Goal: Transaction & Acquisition: Obtain resource

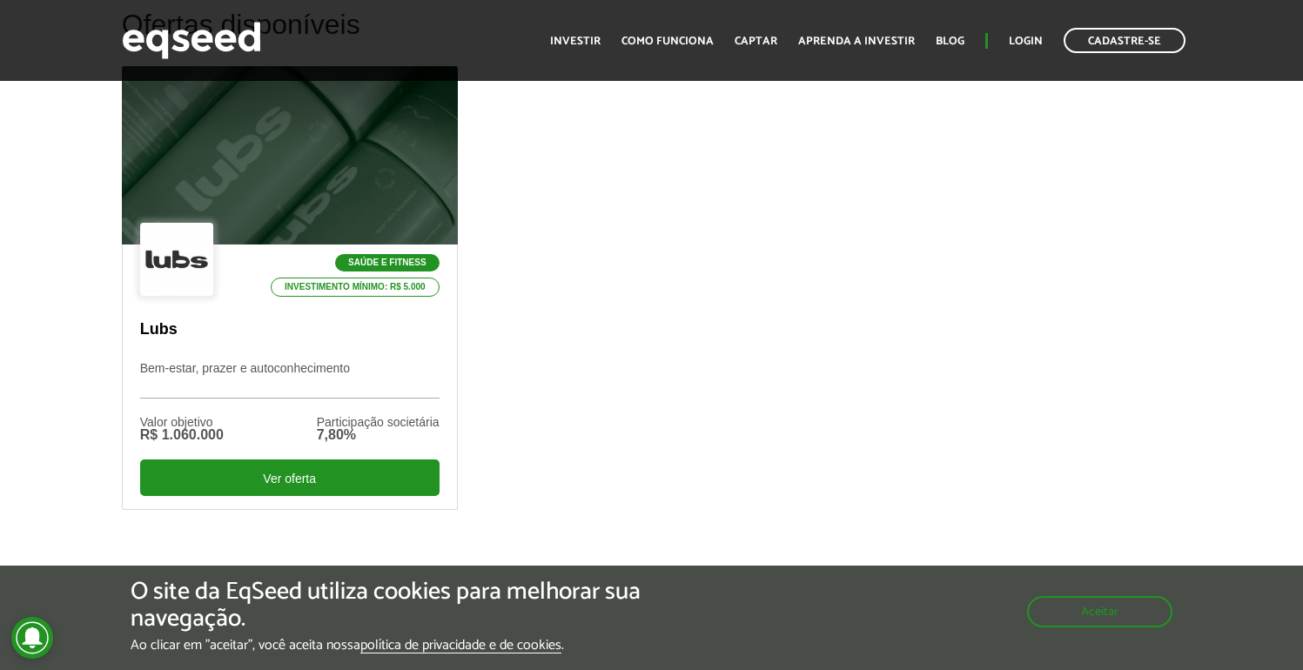
scroll to position [548, 0]
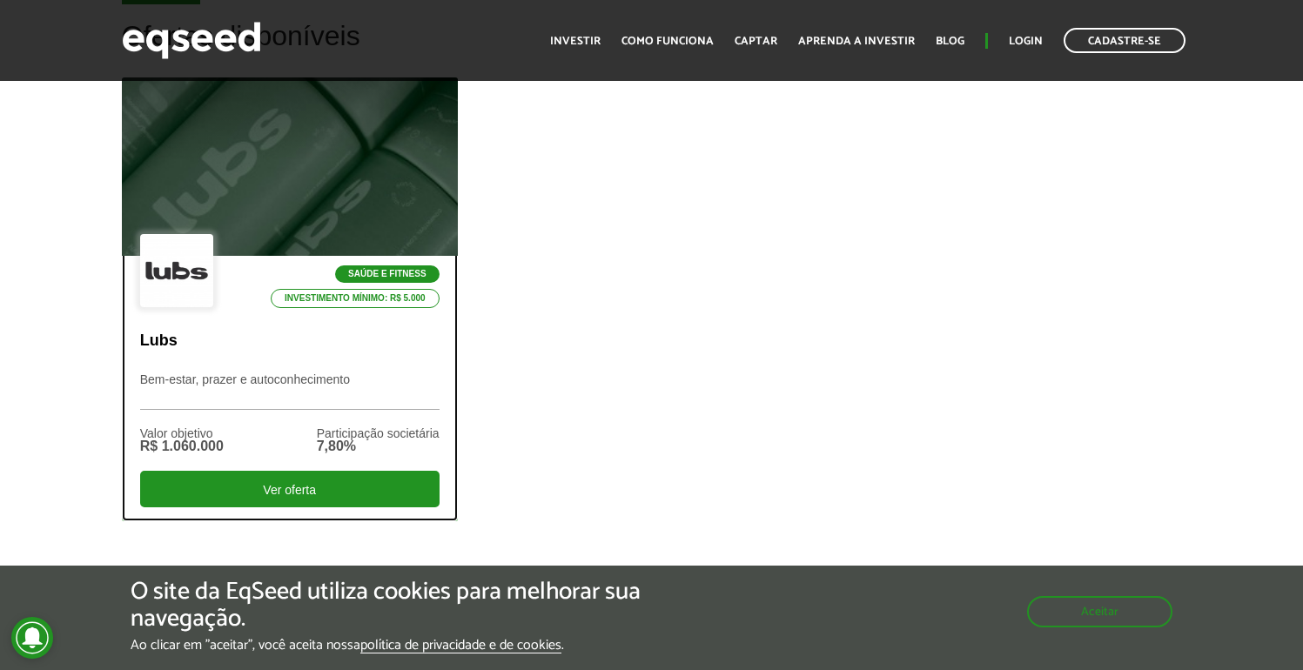
click at [290, 341] on p "Lubs" at bounding box center [289, 341] width 299 height 19
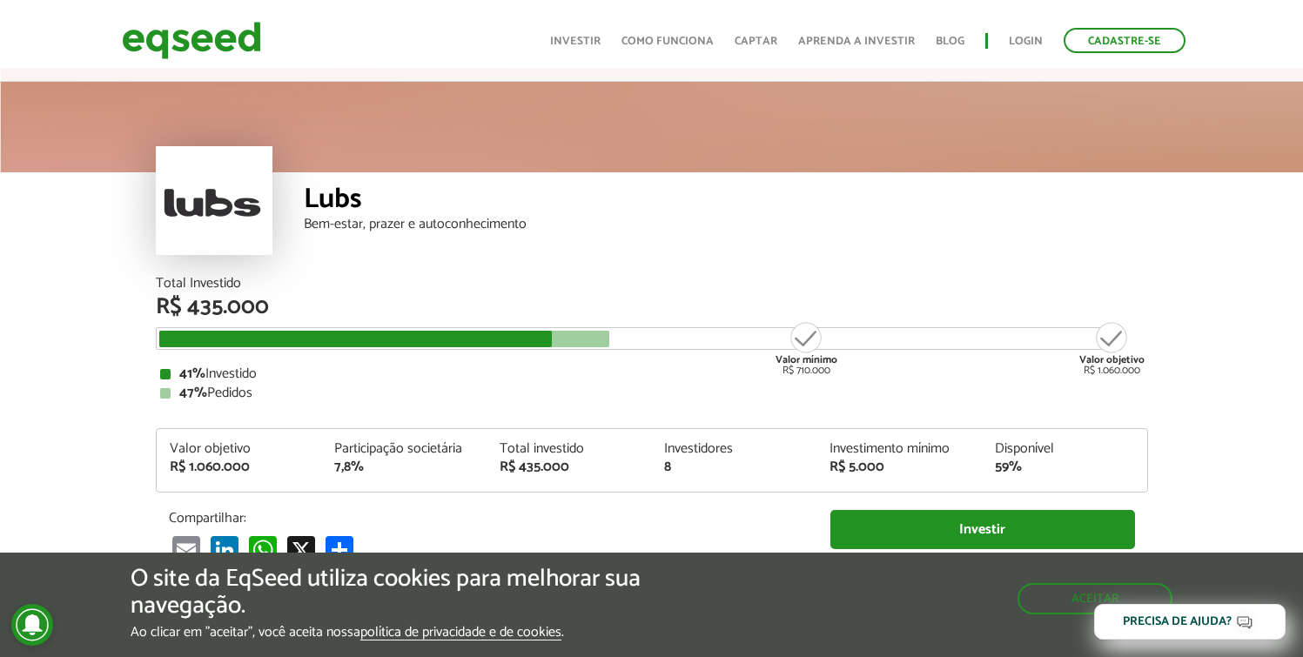
scroll to position [33, 0]
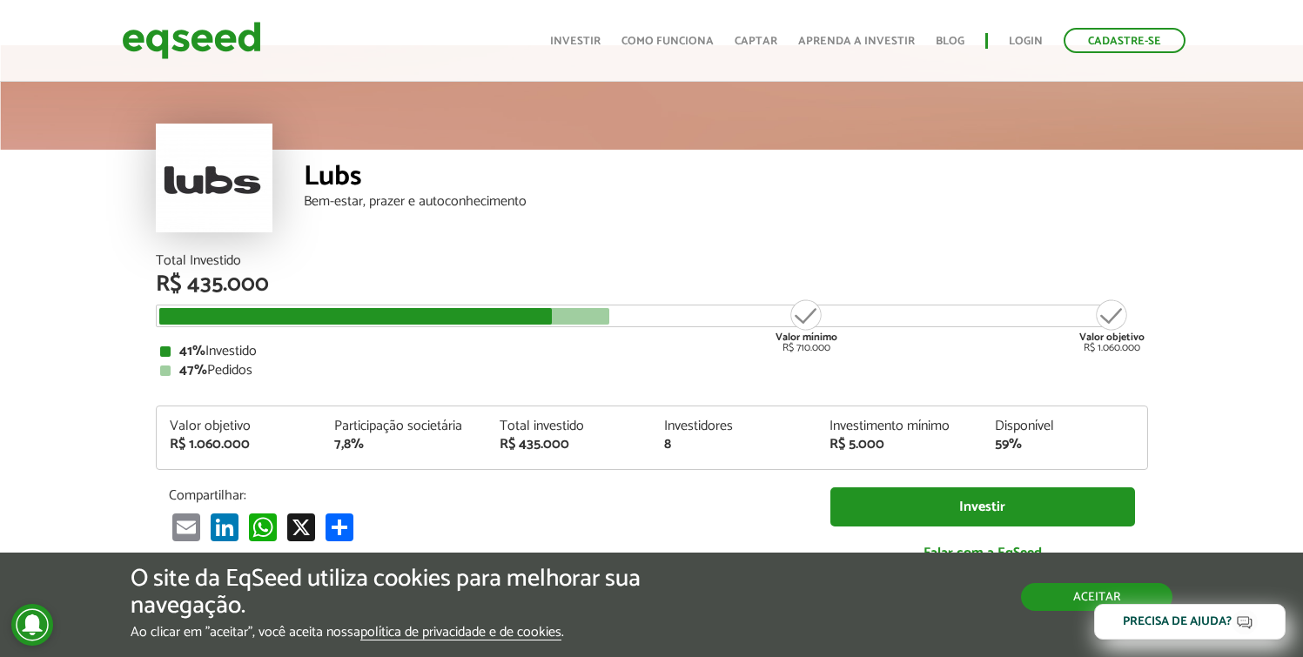
click at [1057, 594] on button "Aceitar" at bounding box center [1096, 597] width 151 height 28
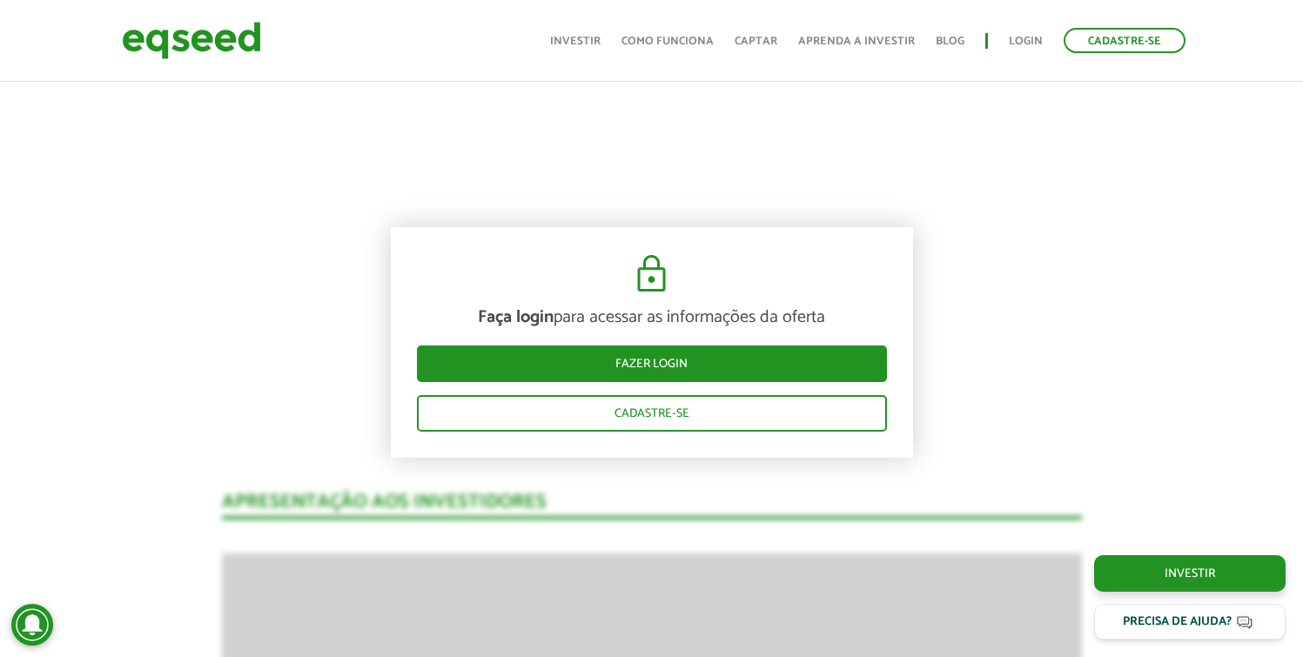
scroll to position [1069, 0]
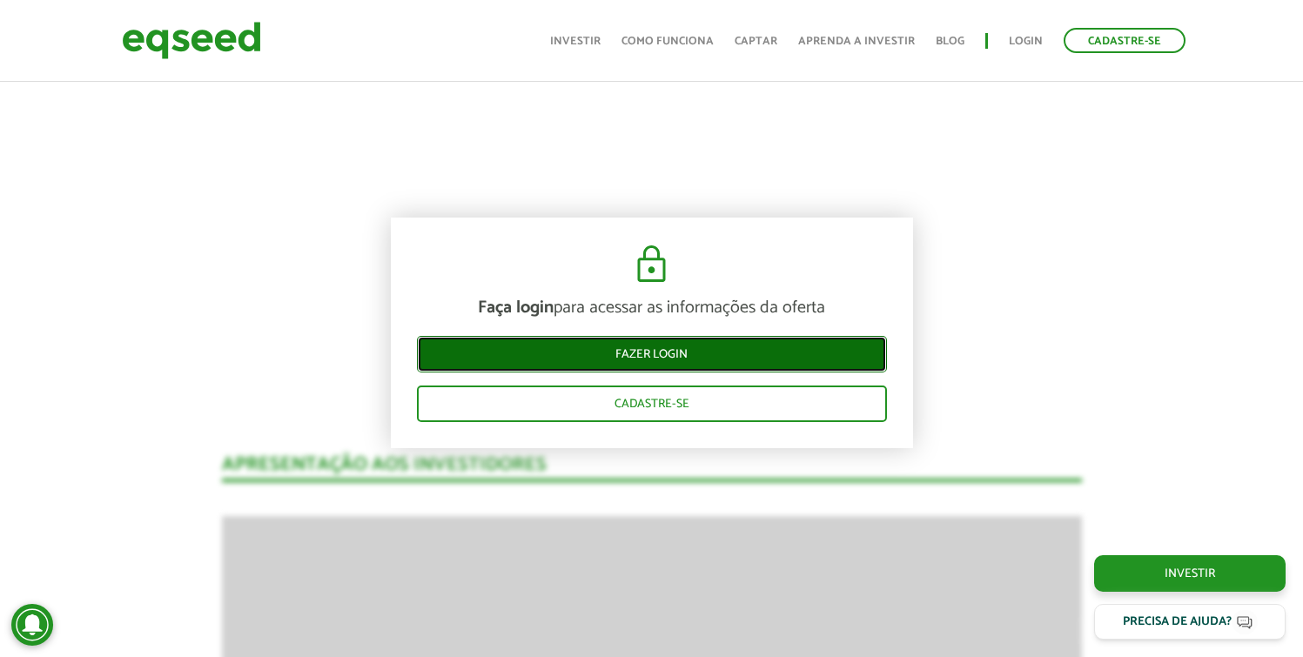
click at [807, 352] on link "Fazer login" at bounding box center [652, 354] width 470 height 37
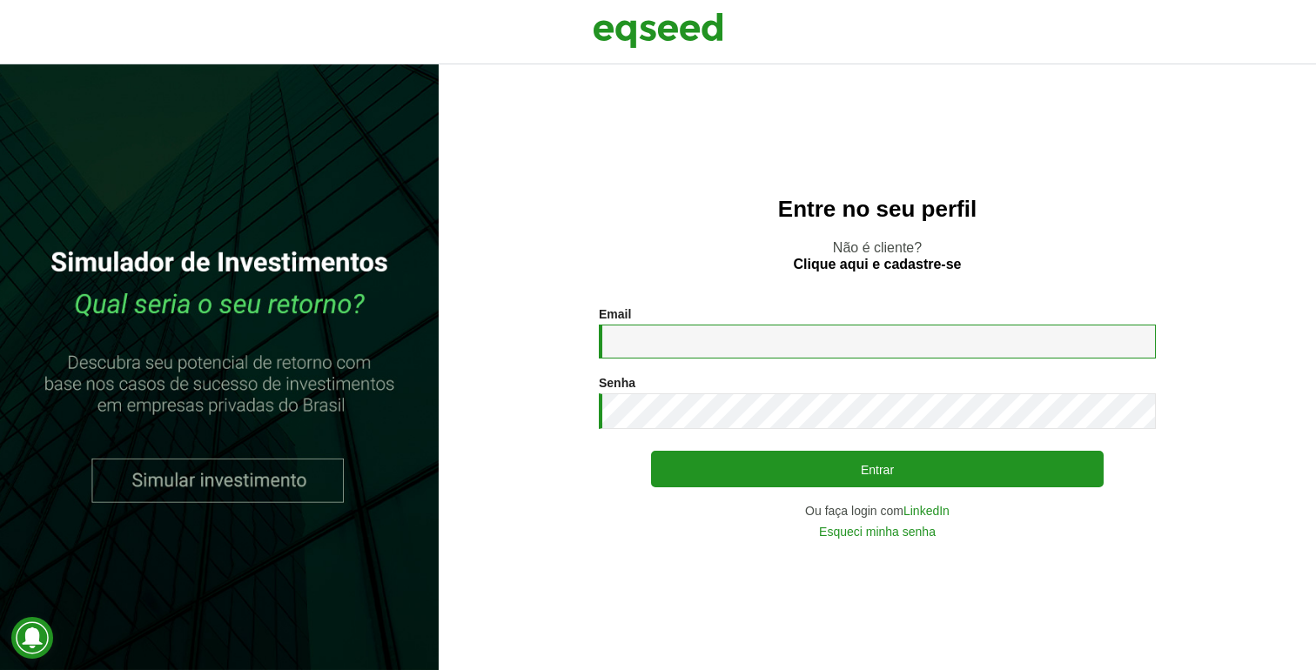
click at [691, 339] on input "Email *" at bounding box center [877, 342] width 557 height 34
click at [651, 451] on button "Entrar" at bounding box center [877, 469] width 453 height 37
type input "**********"
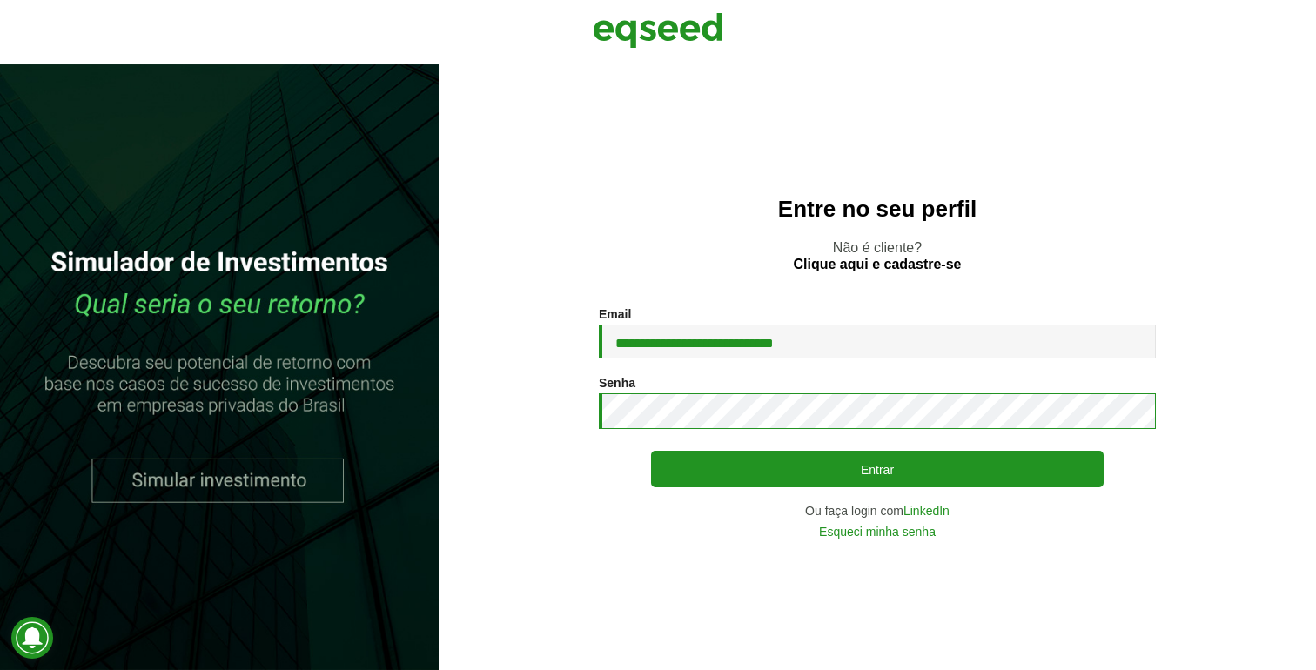
click at [651, 451] on button "Entrar" at bounding box center [877, 469] width 453 height 37
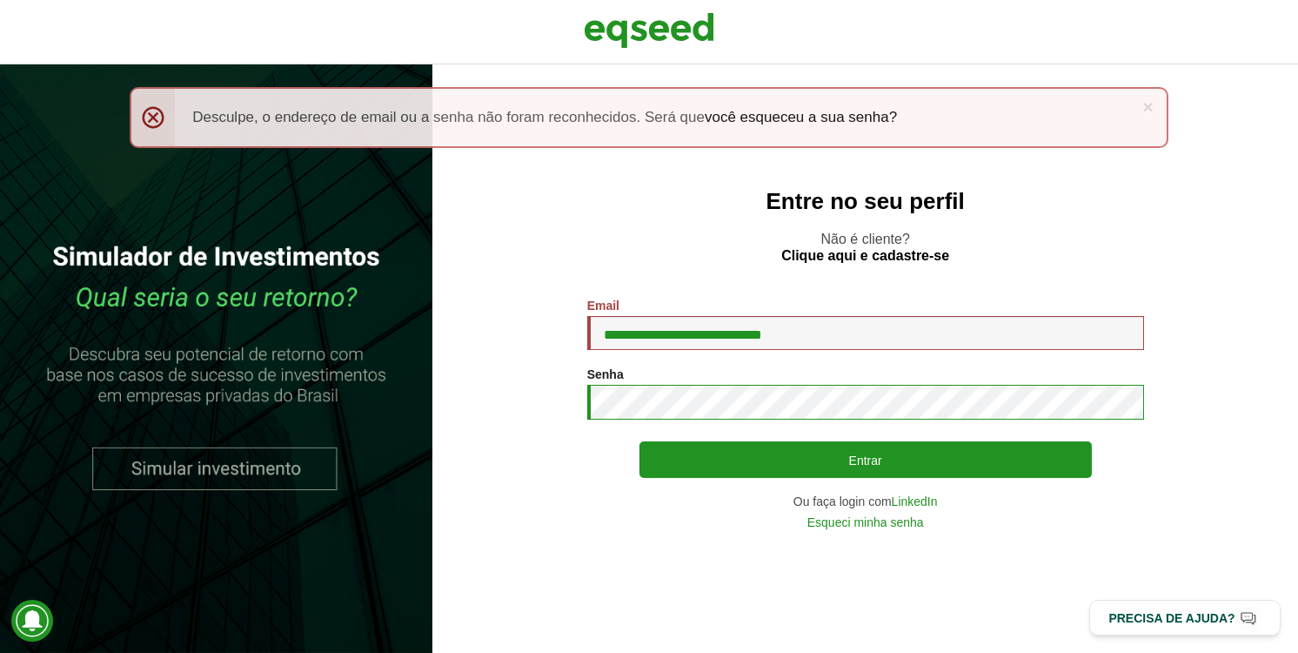
click at [640, 441] on button "Entrar" at bounding box center [866, 459] width 453 height 37
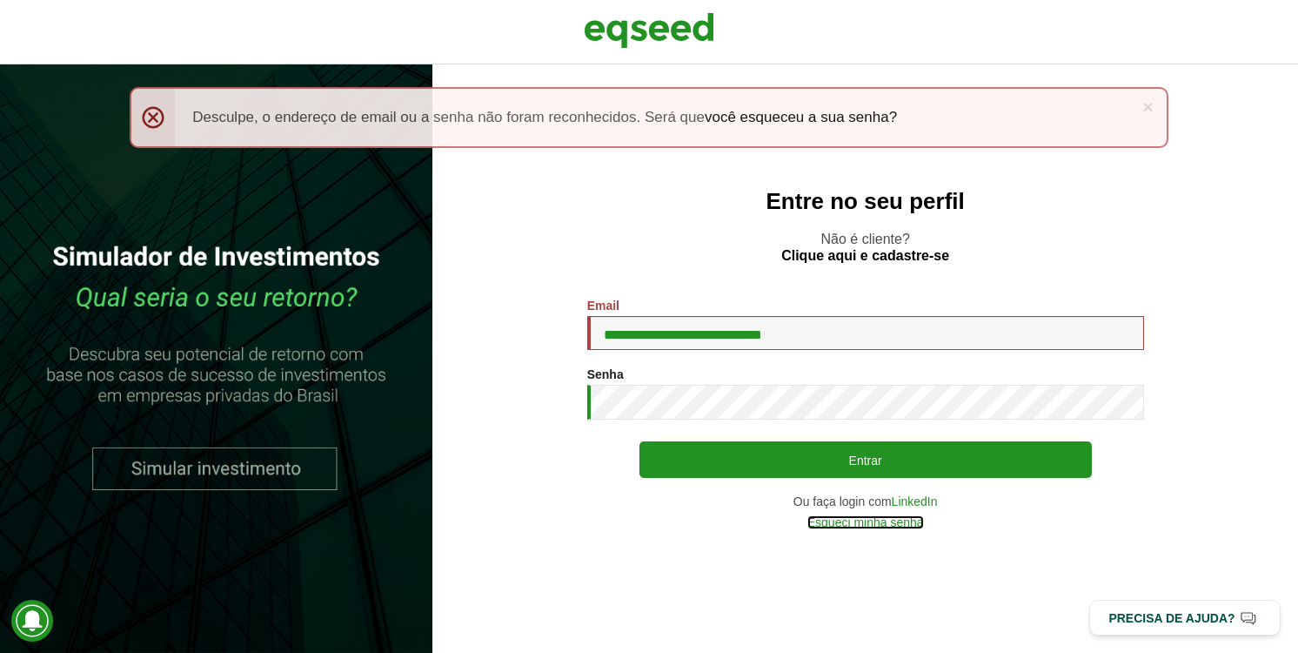
click at [881, 527] on link "Esqueci minha senha" at bounding box center [866, 522] width 117 height 12
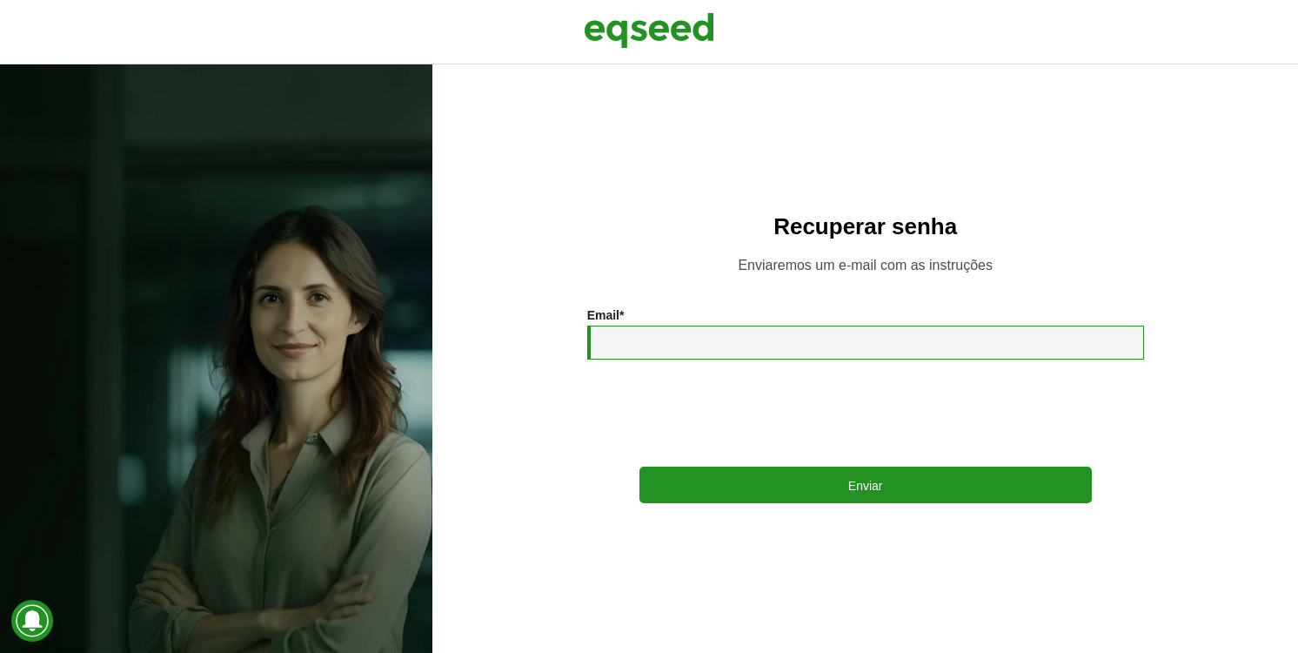
click at [716, 335] on input "Email *" at bounding box center [865, 342] width 557 height 34
type input "**********"
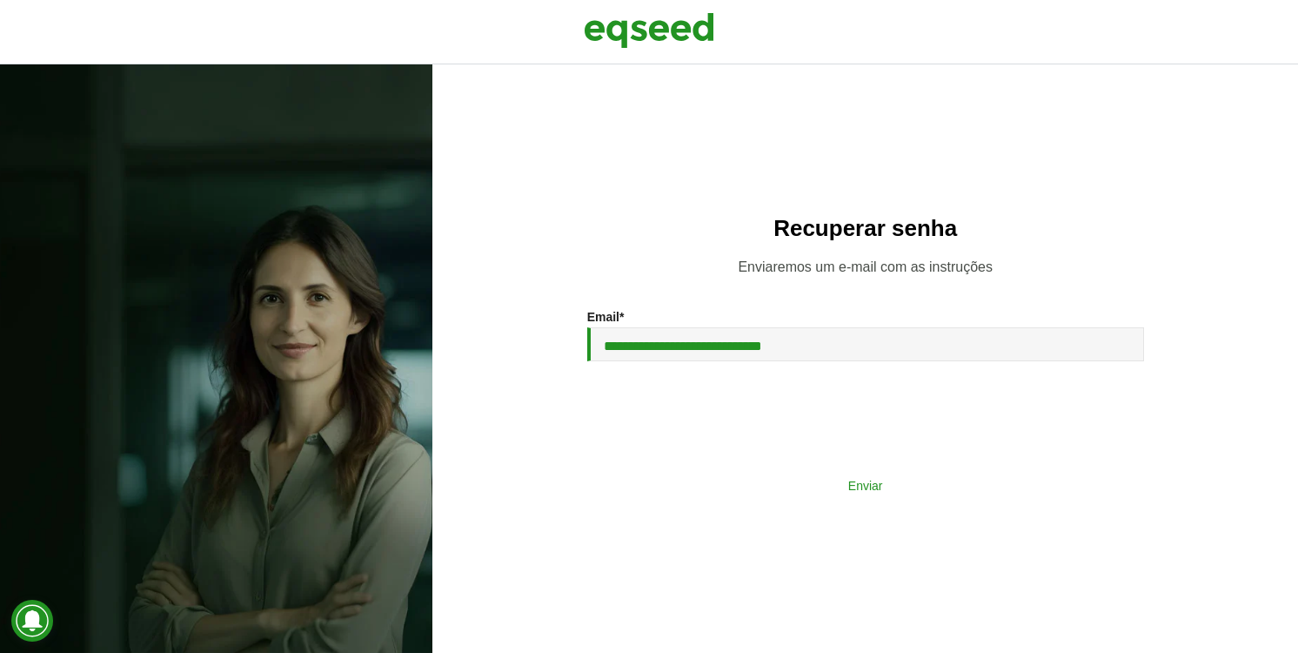
click at [829, 471] on button "Enviar" at bounding box center [866, 484] width 453 height 33
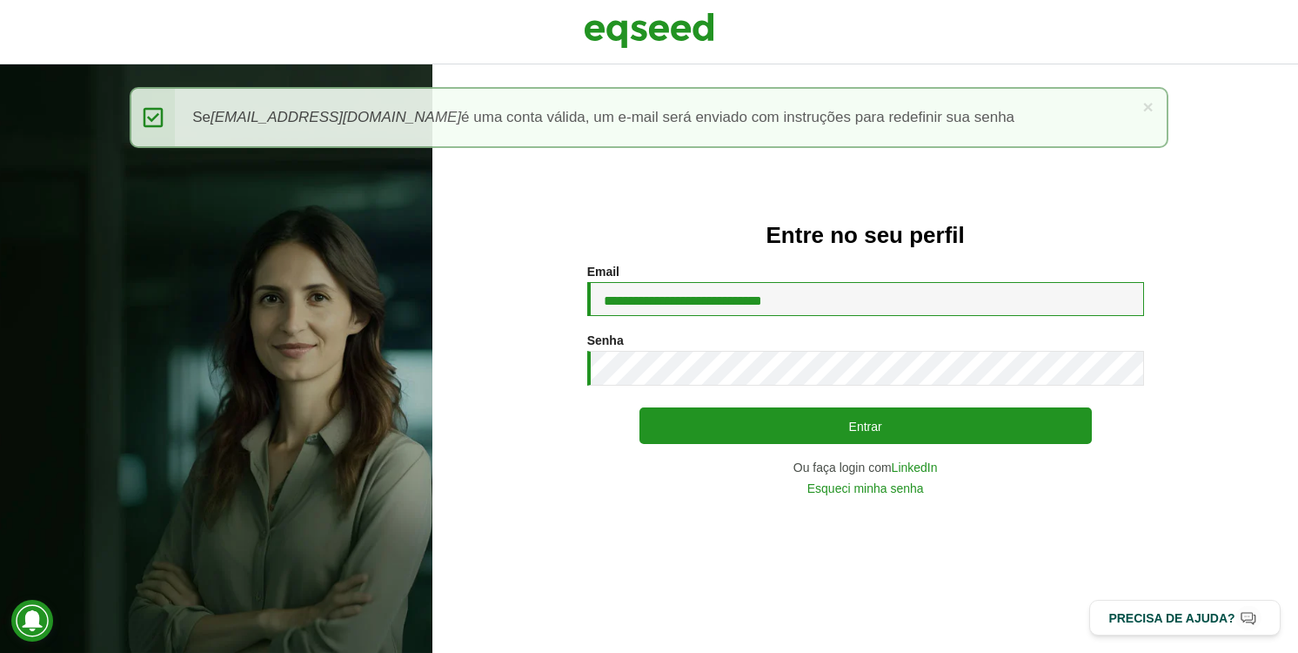
type input "**********"
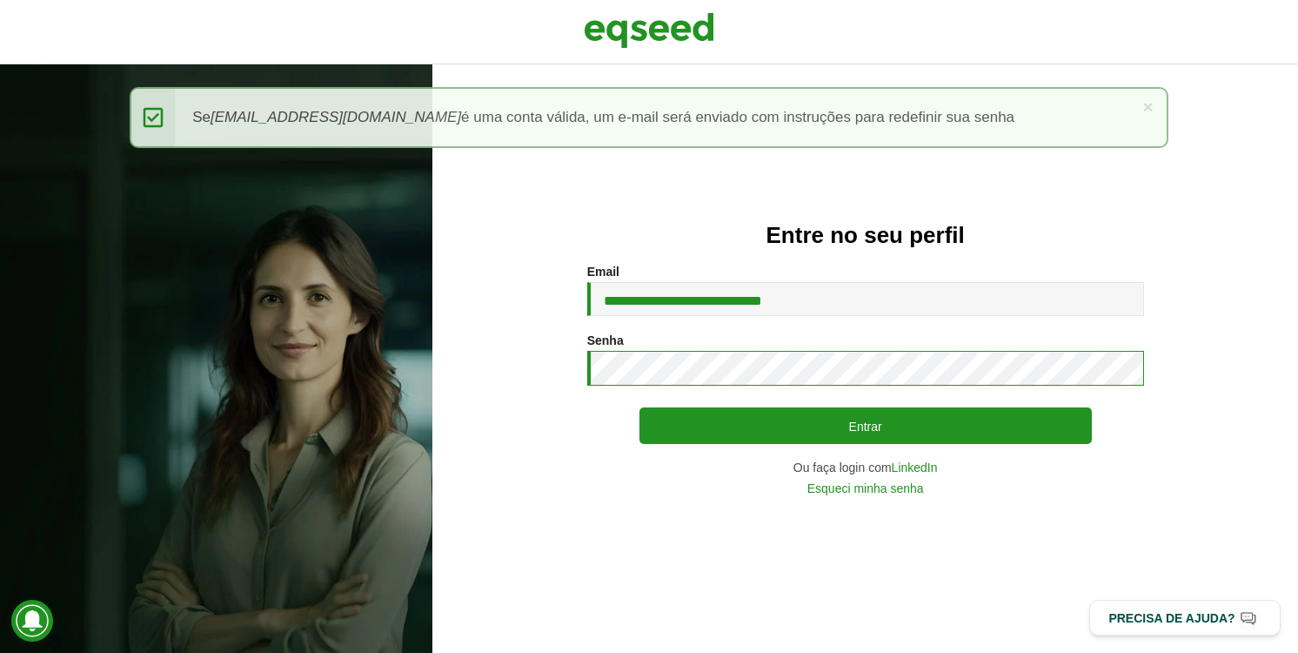
click at [640, 407] on button "Entrar" at bounding box center [866, 425] width 453 height 37
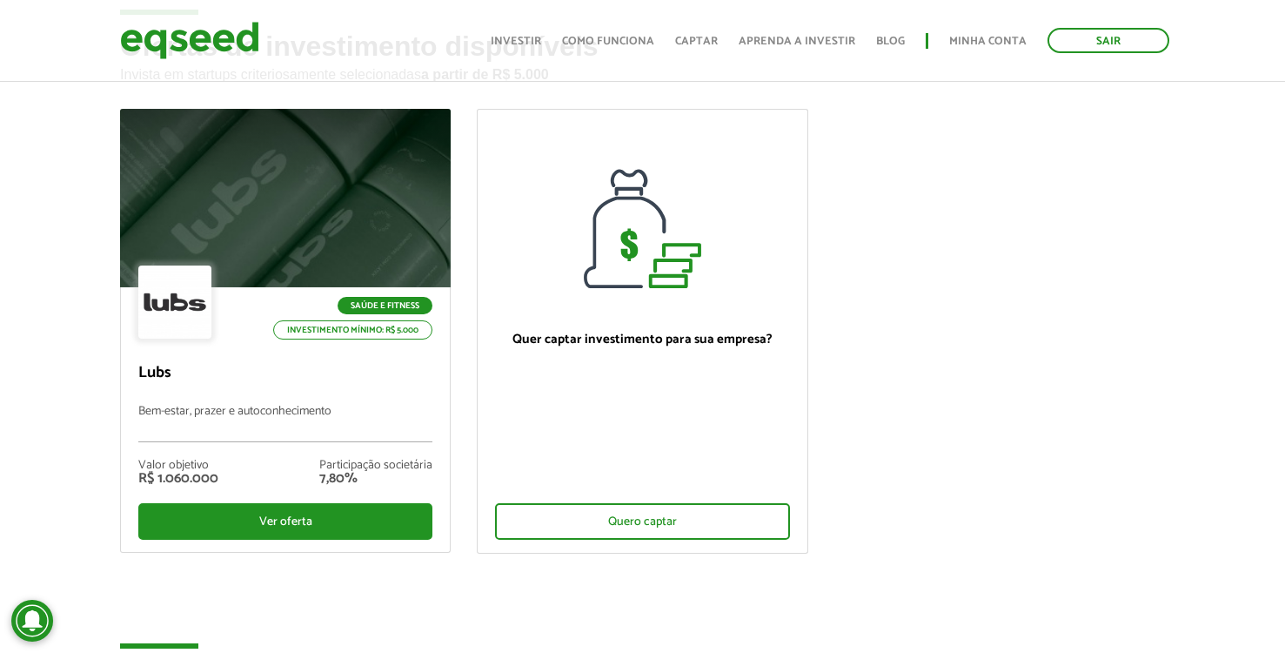
scroll to position [89, 0]
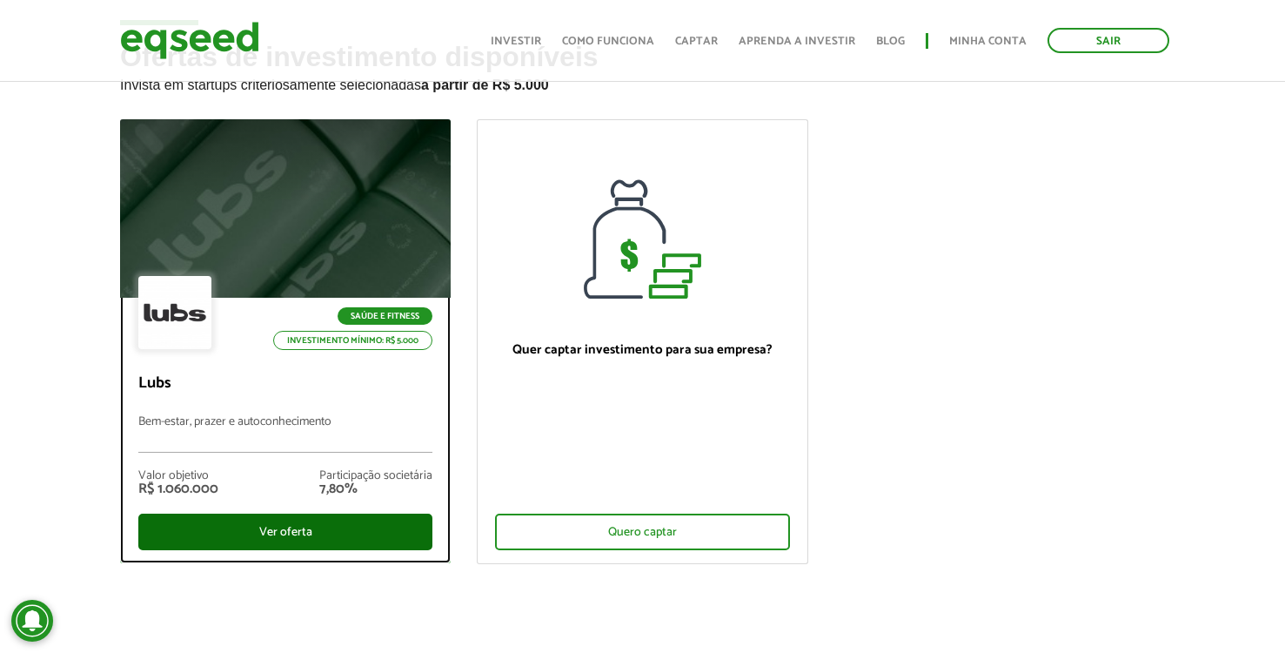
click at [233, 535] on div "Ver oferta" at bounding box center [285, 531] width 294 height 37
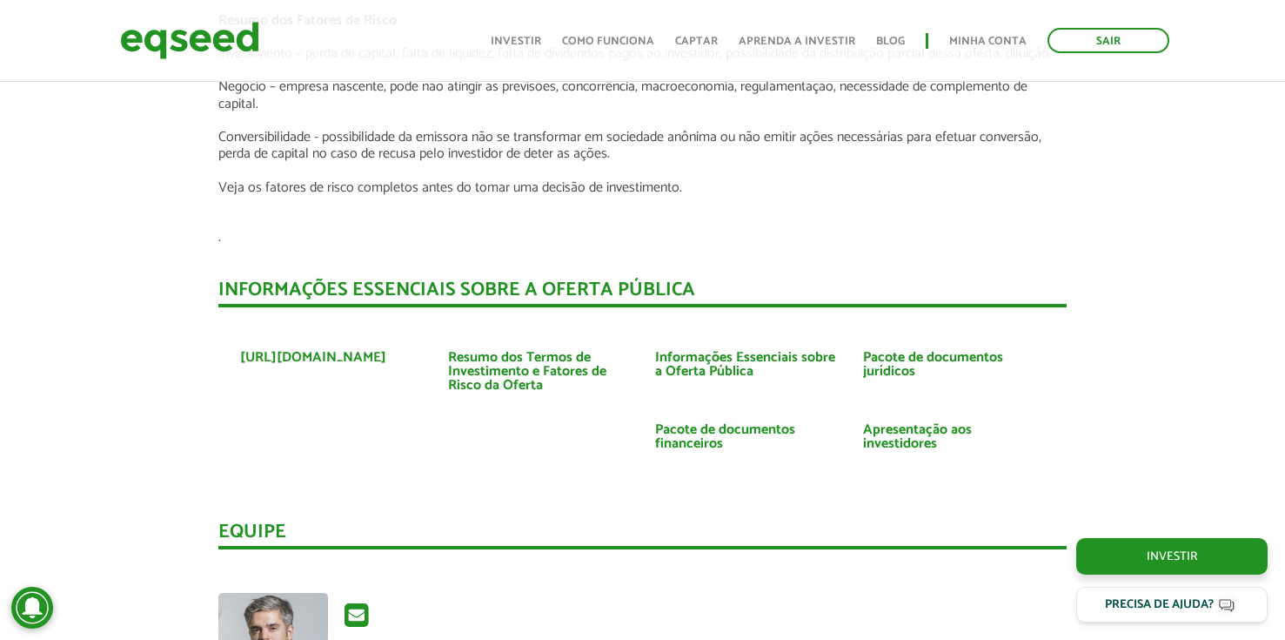
scroll to position [3040, 0]
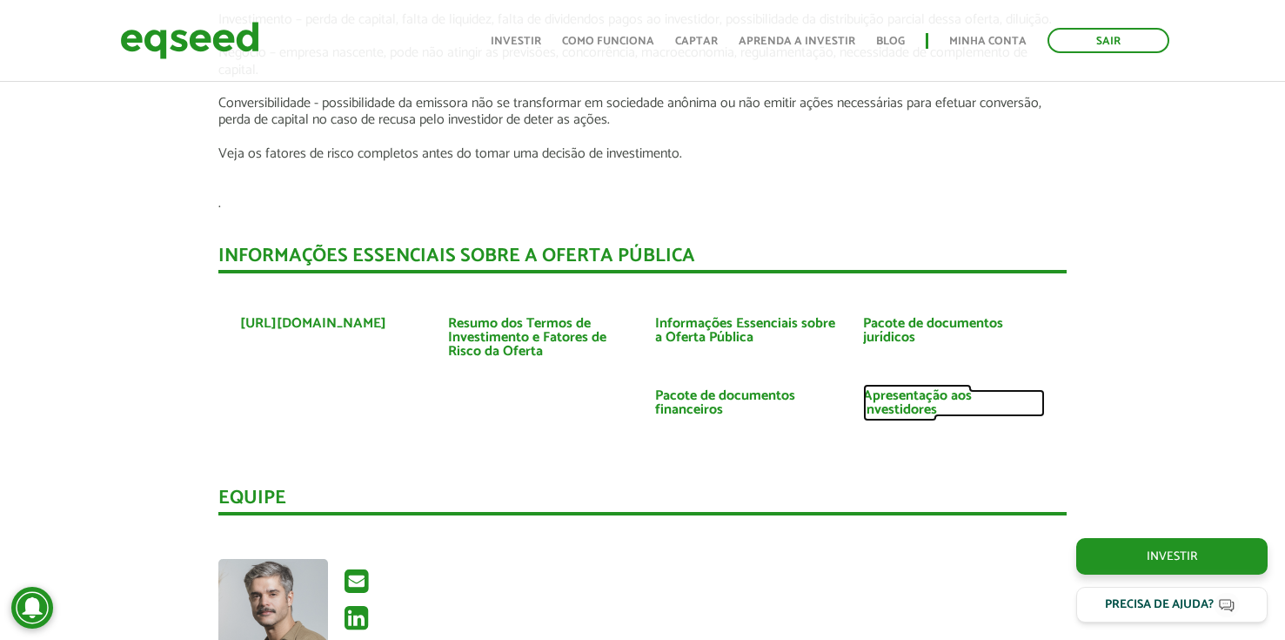
click at [914, 389] on link "Apresentação aos investidores" at bounding box center [954, 403] width 182 height 28
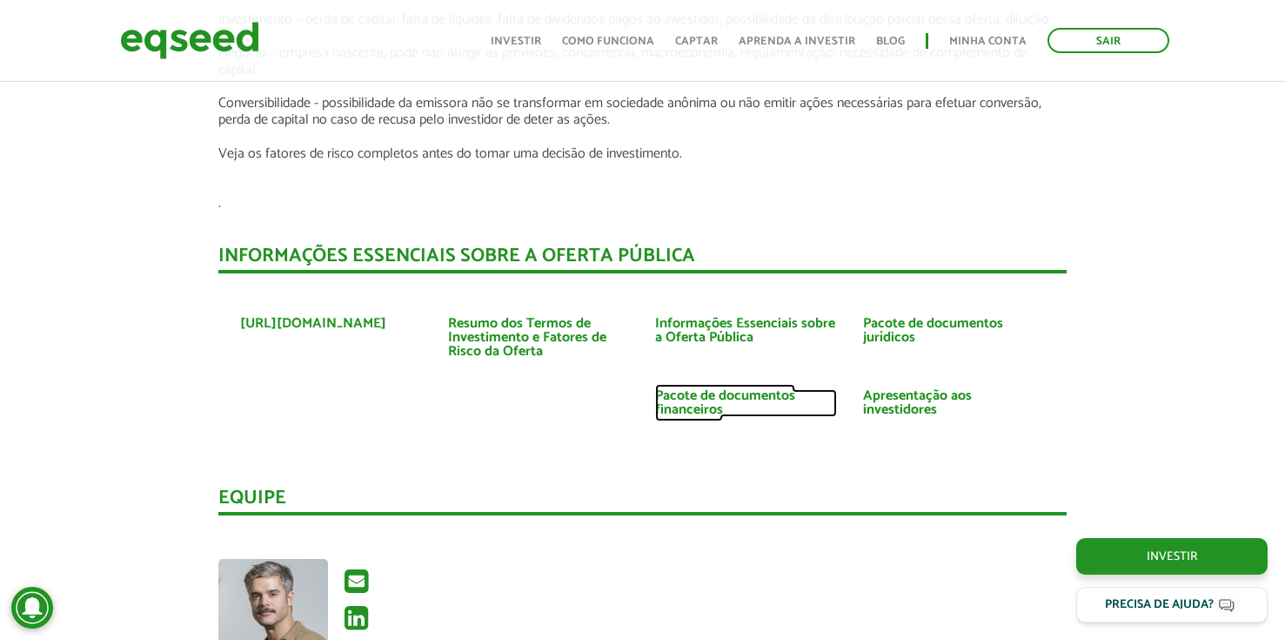
click at [683, 389] on link "Pacote de documentos financeiros" at bounding box center [746, 403] width 182 height 28
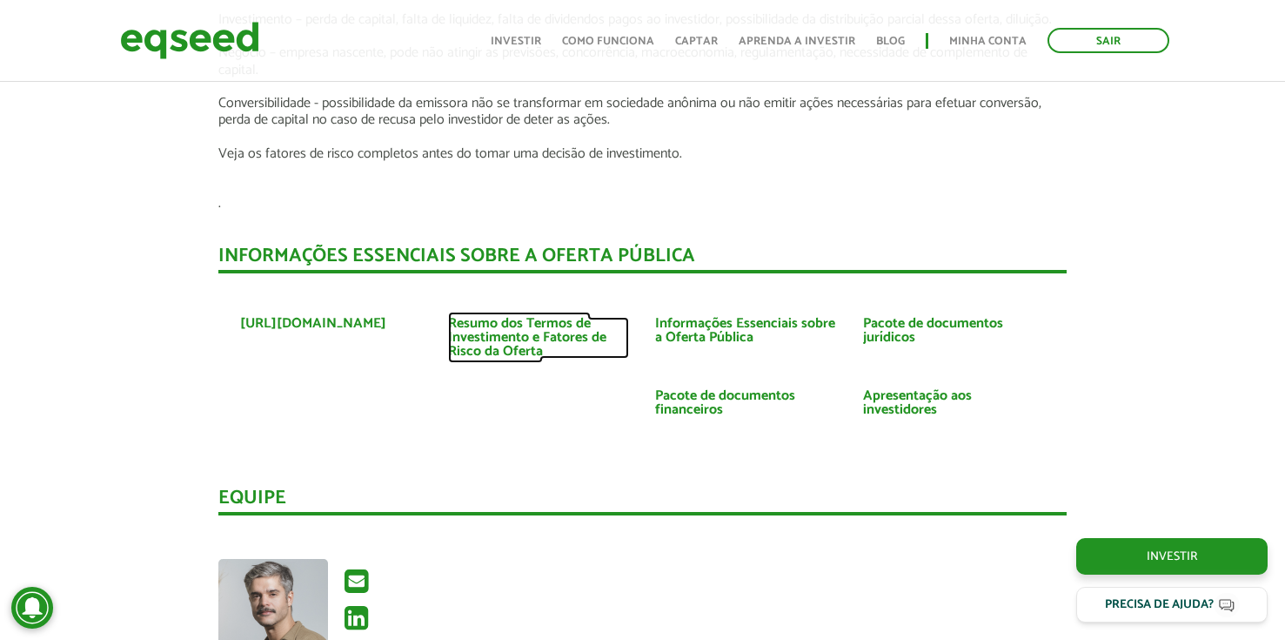
click at [547, 320] on link "Resumo dos Termos de Investimento e Fatores de Risco da Oferta" at bounding box center [539, 338] width 182 height 42
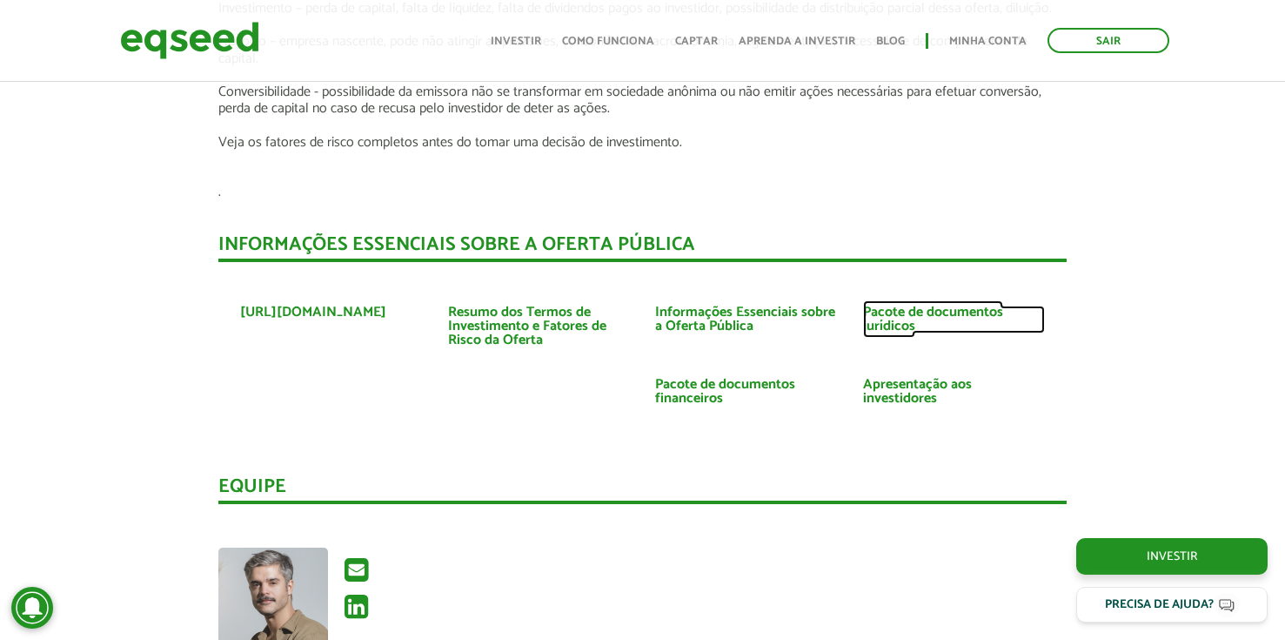
click at [889, 305] on link "Pacote de documentos jurídicos" at bounding box center [954, 319] width 182 height 28
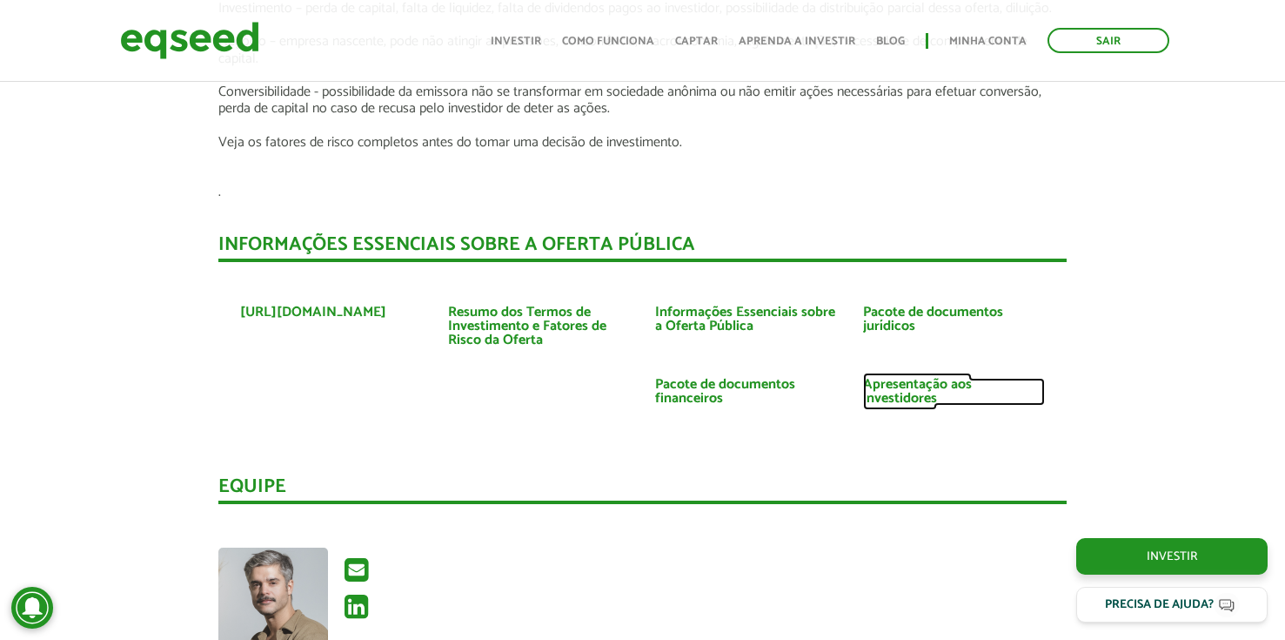
click at [915, 378] on link "Apresentação aos investidores" at bounding box center [954, 392] width 182 height 28
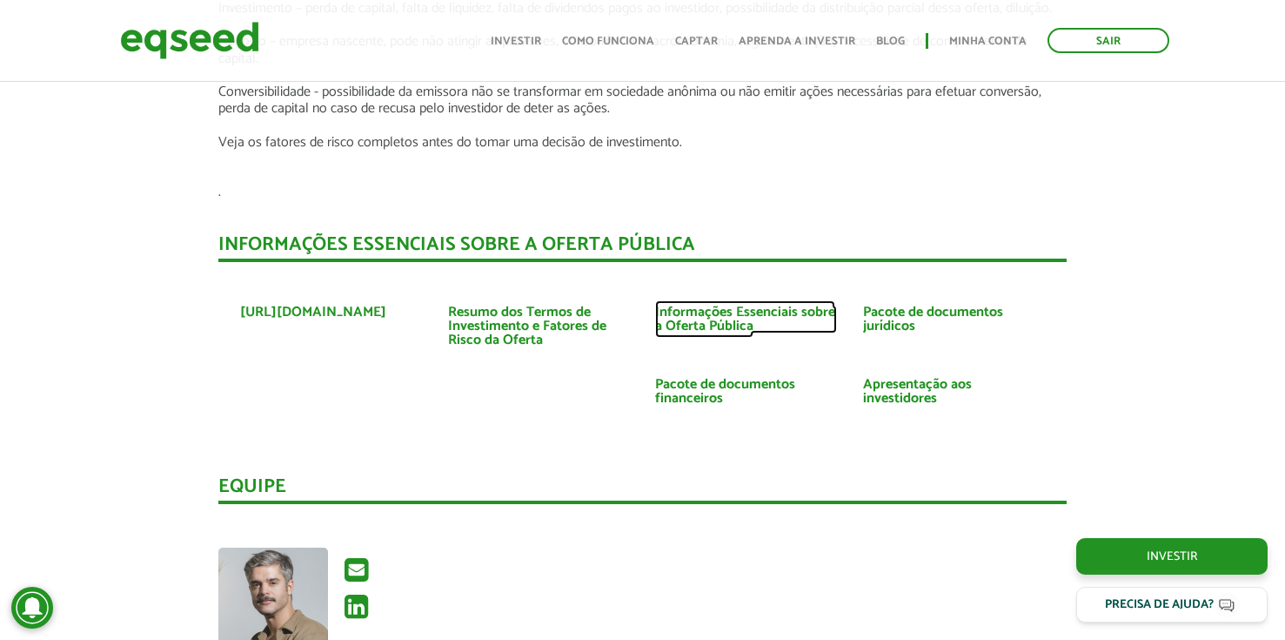
click at [747, 314] on link "Informações Essenciais sobre a Oferta Pública" at bounding box center [746, 319] width 182 height 28
